Goal: Task Accomplishment & Management: Manage account settings

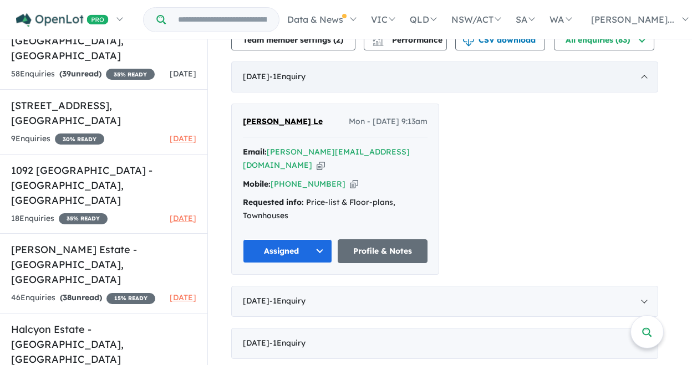
scroll to position [335, 0]
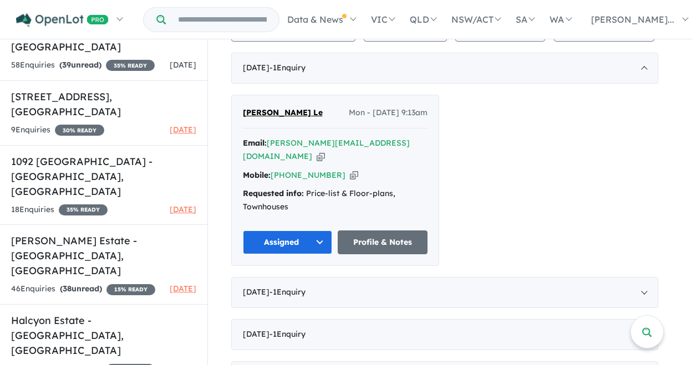
click at [350, 170] on icon "button" at bounding box center [354, 176] width 8 height 12
click at [325, 151] on icon "button" at bounding box center [321, 157] width 8 height 12
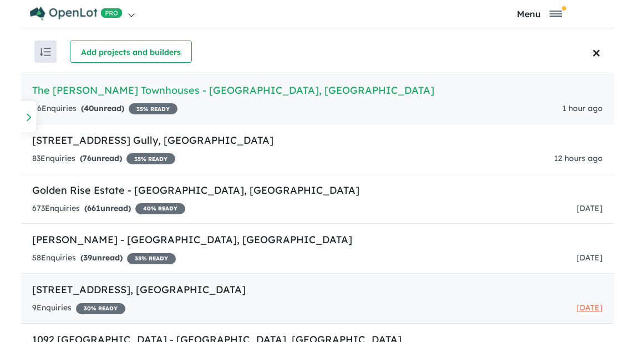
scroll to position [2, 0]
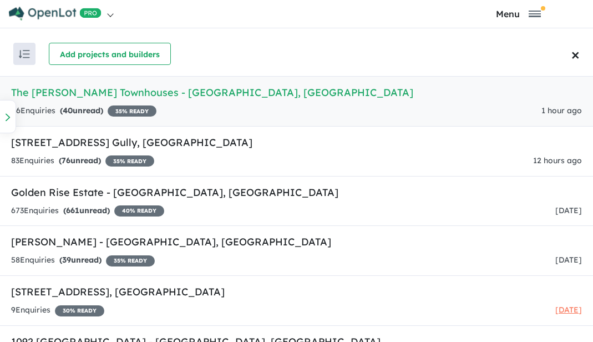
click at [96, 91] on h5 "The [PERSON_NAME] Townhouses - [GEOGRAPHIC_DATA] , [GEOGRAPHIC_DATA]" at bounding box center [296, 92] width 571 height 15
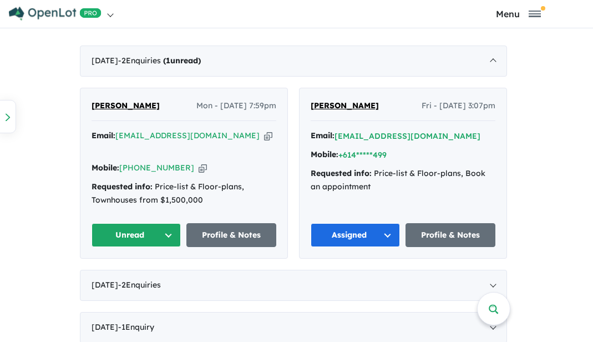
scroll to position [528, 0]
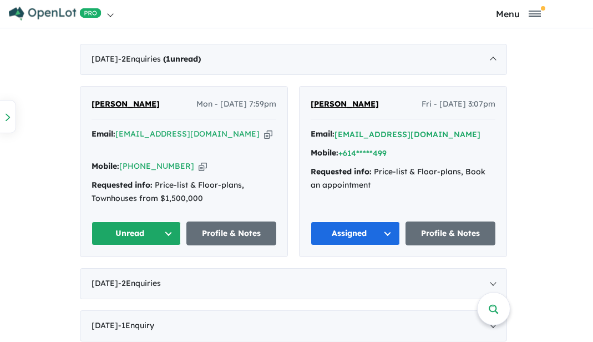
click at [91, 221] on button "Unread" at bounding box center [136, 233] width 90 height 24
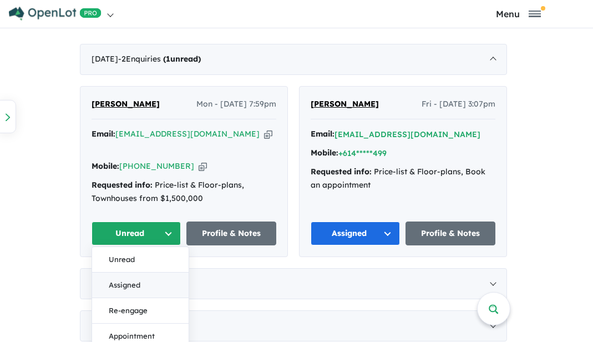
click at [92, 272] on button "Assigned" at bounding box center [140, 285] width 96 height 26
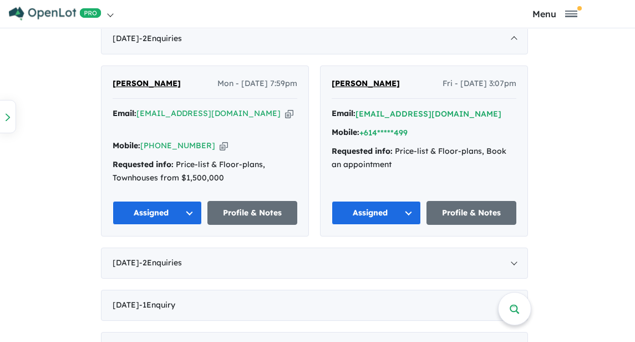
scroll to position [553, 0]
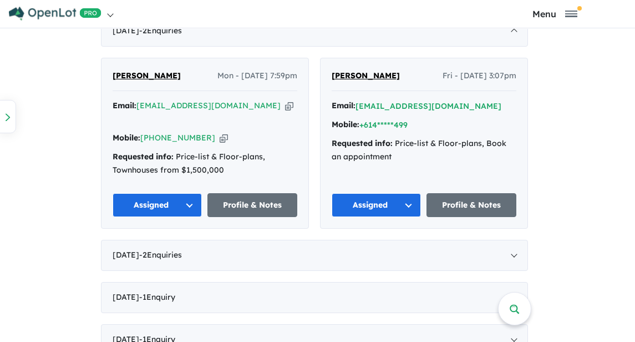
click at [220, 132] on icon "button" at bounding box center [224, 138] width 8 height 12
click at [285, 103] on icon "button" at bounding box center [289, 106] width 8 height 12
click at [355, 104] on button "*****@oxbridge.com.au" at bounding box center [428, 106] width 146 height 12
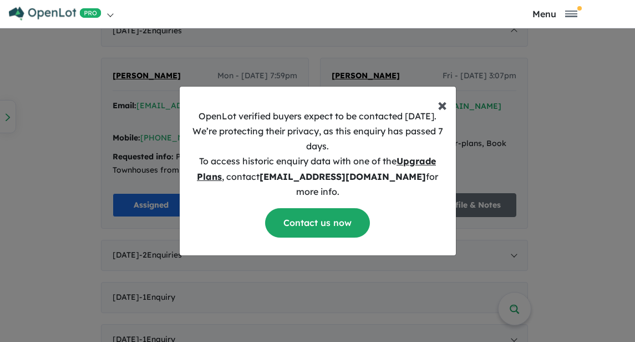
click at [440, 109] on span "×" at bounding box center [442, 104] width 9 height 22
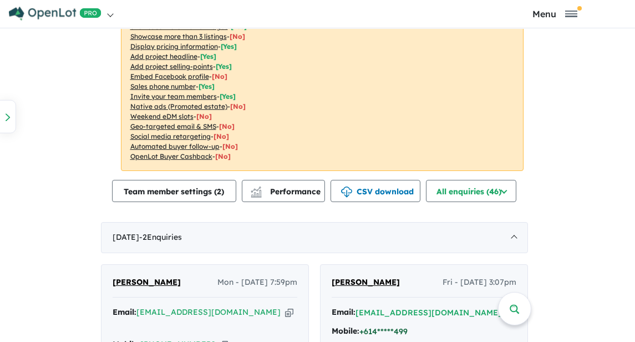
scroll to position [340, 0]
